Goal: Share content

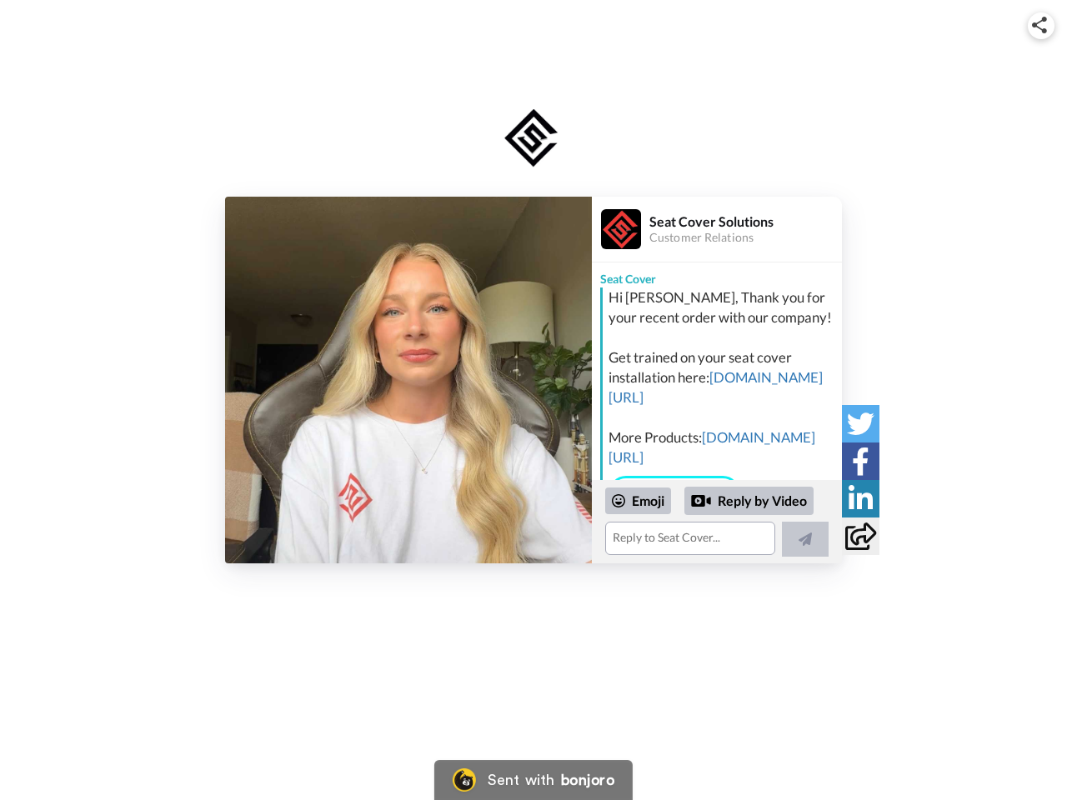
click at [1041, 25] on img at bounding box center [1039, 25] width 15 height 17
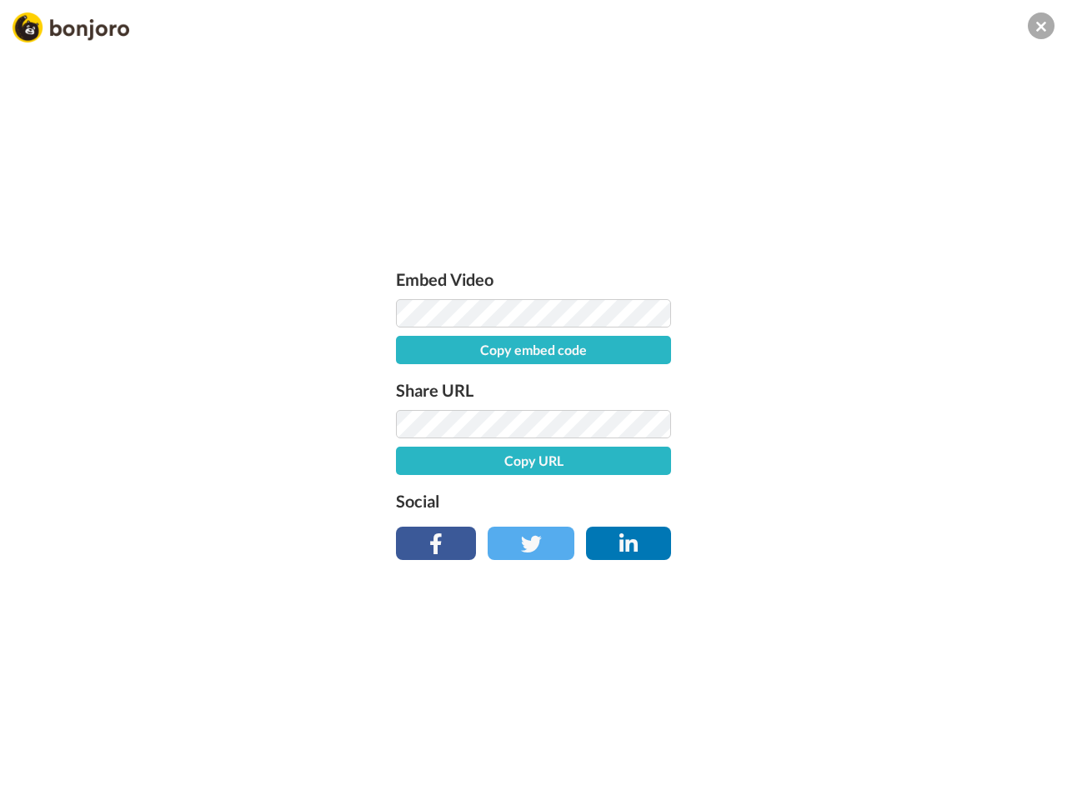
click at [409, 380] on label "Share URL" at bounding box center [533, 390] width 275 height 27
click at [717, 522] on div "Embed Video Copy embed code Share URL Copy URL Social" at bounding box center [533, 490] width 1067 height 800
click at [639, 501] on label "Social" at bounding box center [533, 501] width 275 height 27
click at [750, 501] on div "Embed Video Copy embed code Share URL Copy URL Social" at bounding box center [533, 490] width 1067 height 800
click at [805, 539] on div "Embed Video Copy embed code Share URL Copy URL Social" at bounding box center [533, 490] width 1067 height 800
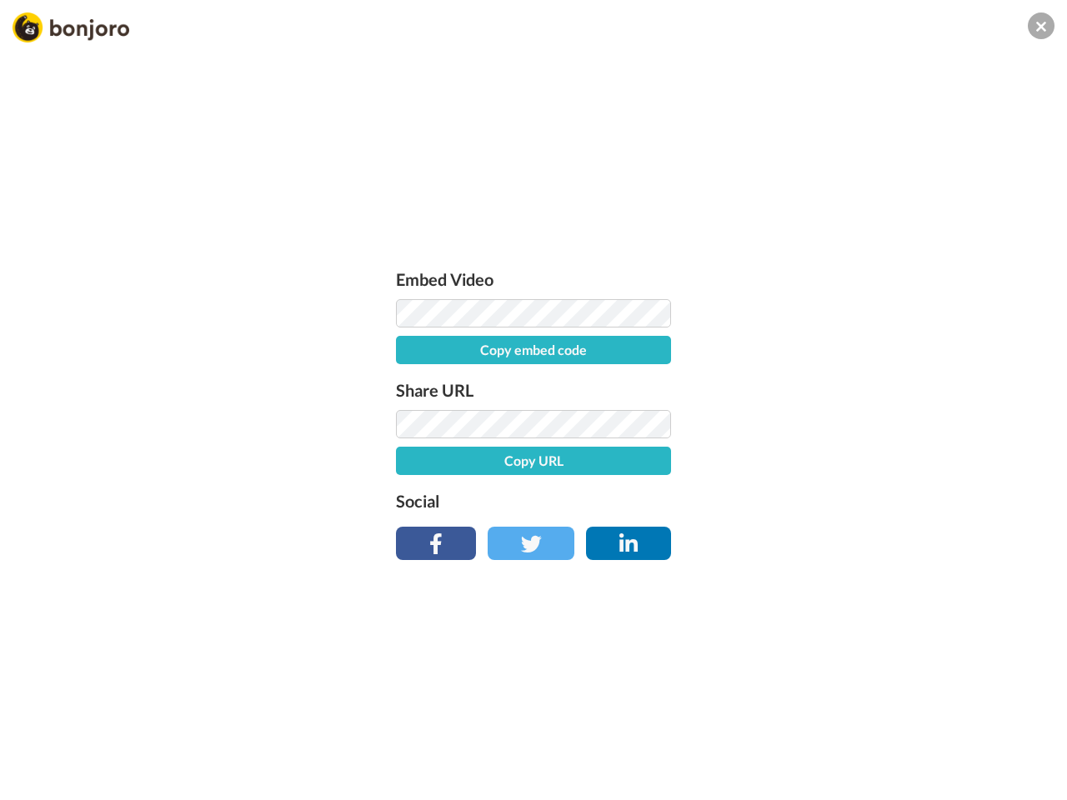
click at [861, 424] on div "Embed Video Copy embed code Share URL Copy URL Social" at bounding box center [533, 490] width 1067 height 800
click at [861, 461] on div "Embed Video Copy embed code Share URL Copy URL Social" at bounding box center [533, 490] width 1067 height 800
click at [861, 499] on div "Embed Video Copy embed code Share URL Copy URL Social" at bounding box center [533, 490] width 1067 height 800
click at [861, 536] on div "Embed Video Copy embed code Share URL Copy URL Social" at bounding box center [533, 490] width 1067 height 800
